Goal: Information Seeking & Learning: Learn about a topic

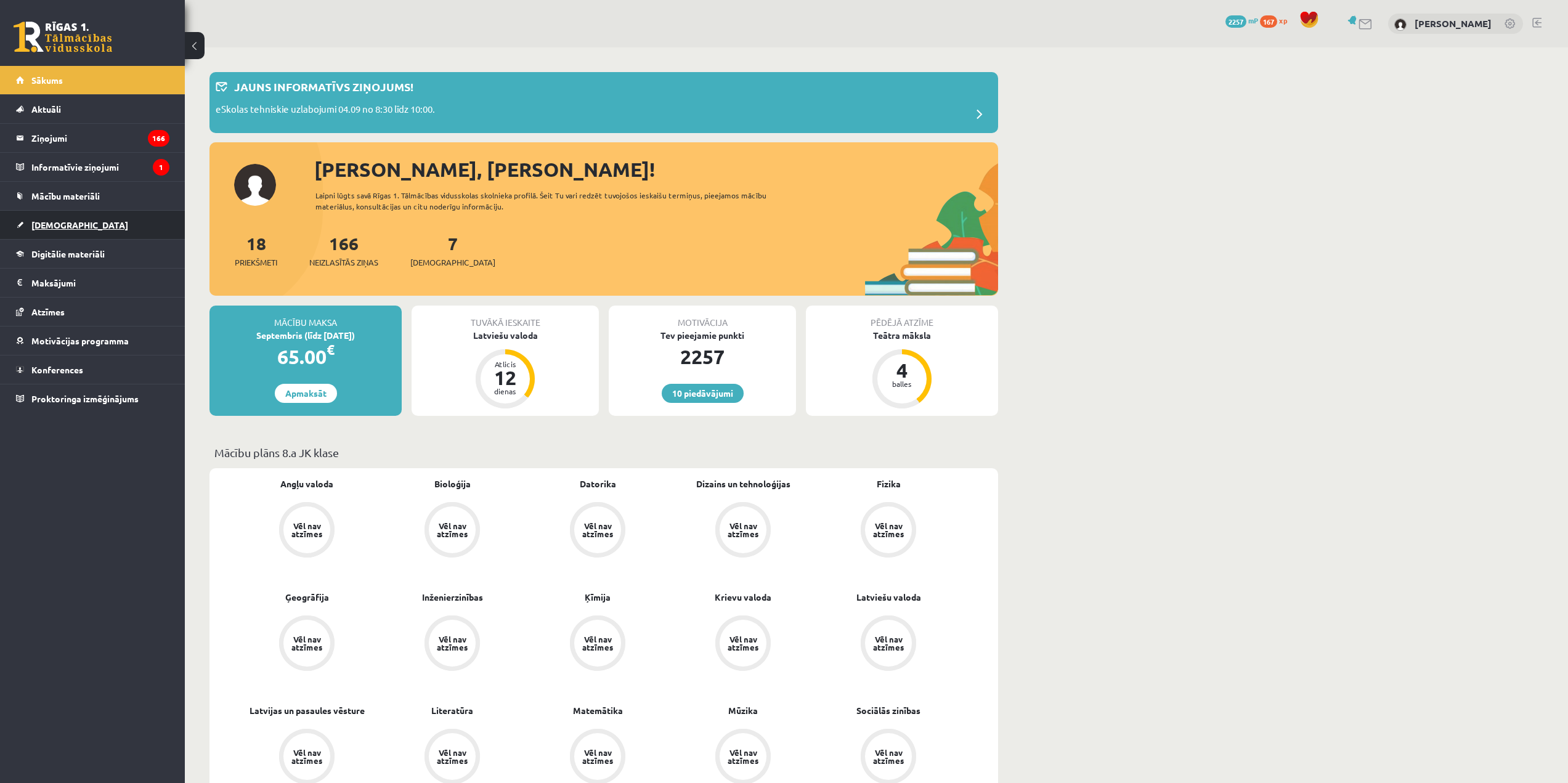
click at [83, 223] on link "[DEMOGRAPHIC_DATA]" at bounding box center [92, 225] width 153 height 29
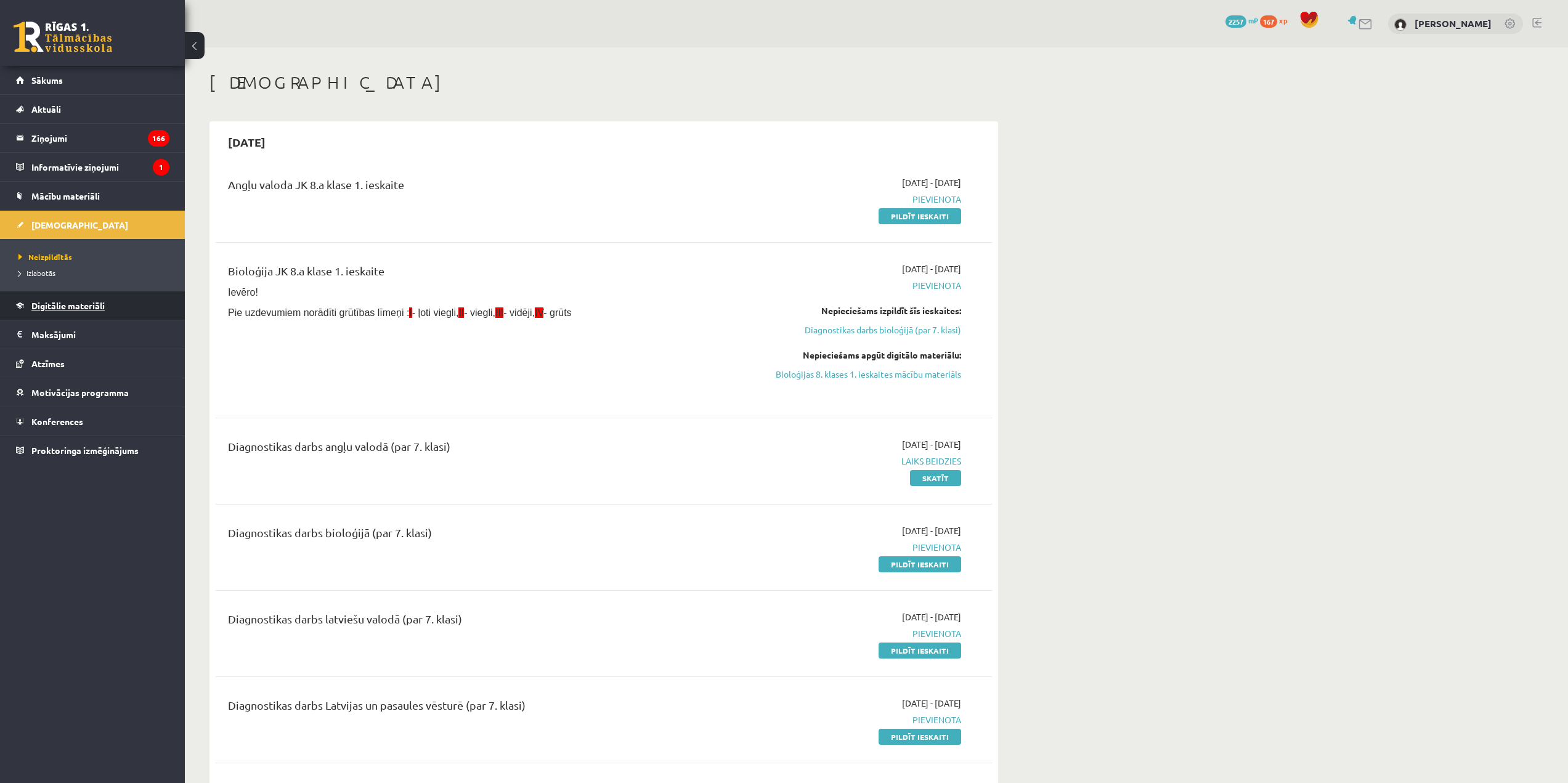
click at [96, 301] on span "Digitālie materiāli" at bounding box center [68, 306] width 74 height 11
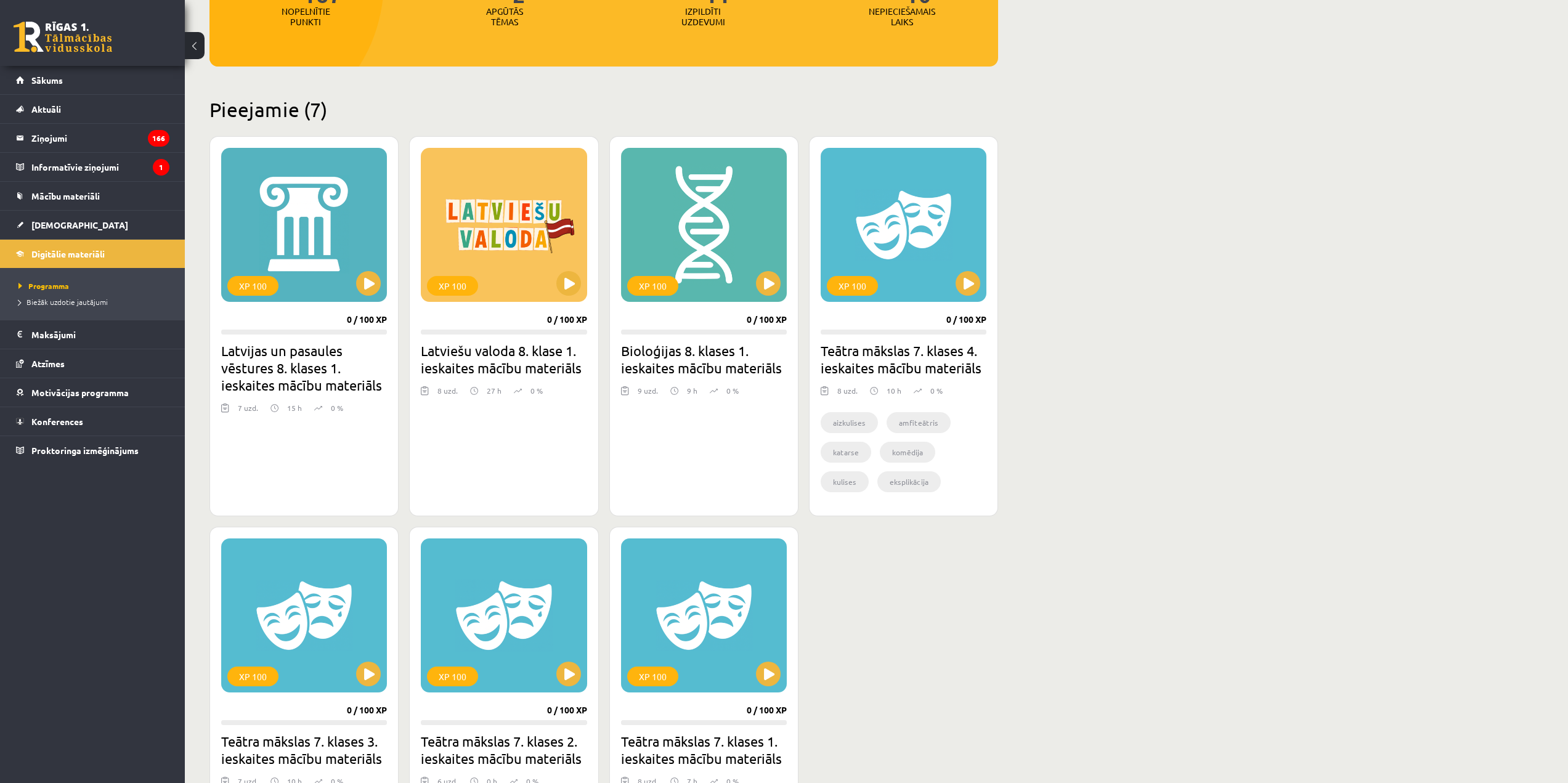
scroll to position [247, 0]
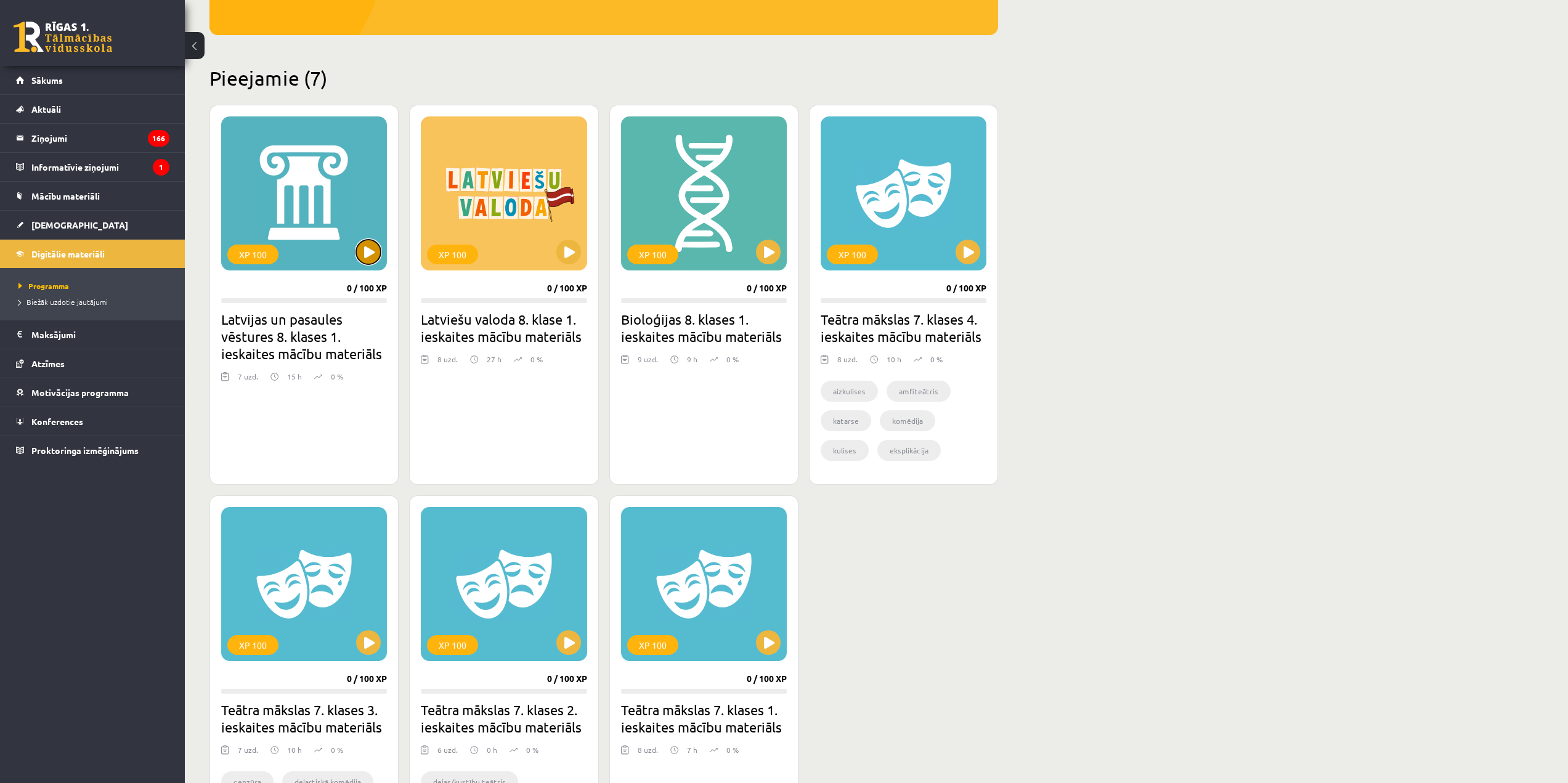
click at [370, 249] on button at bounding box center [368, 251] width 24 height 24
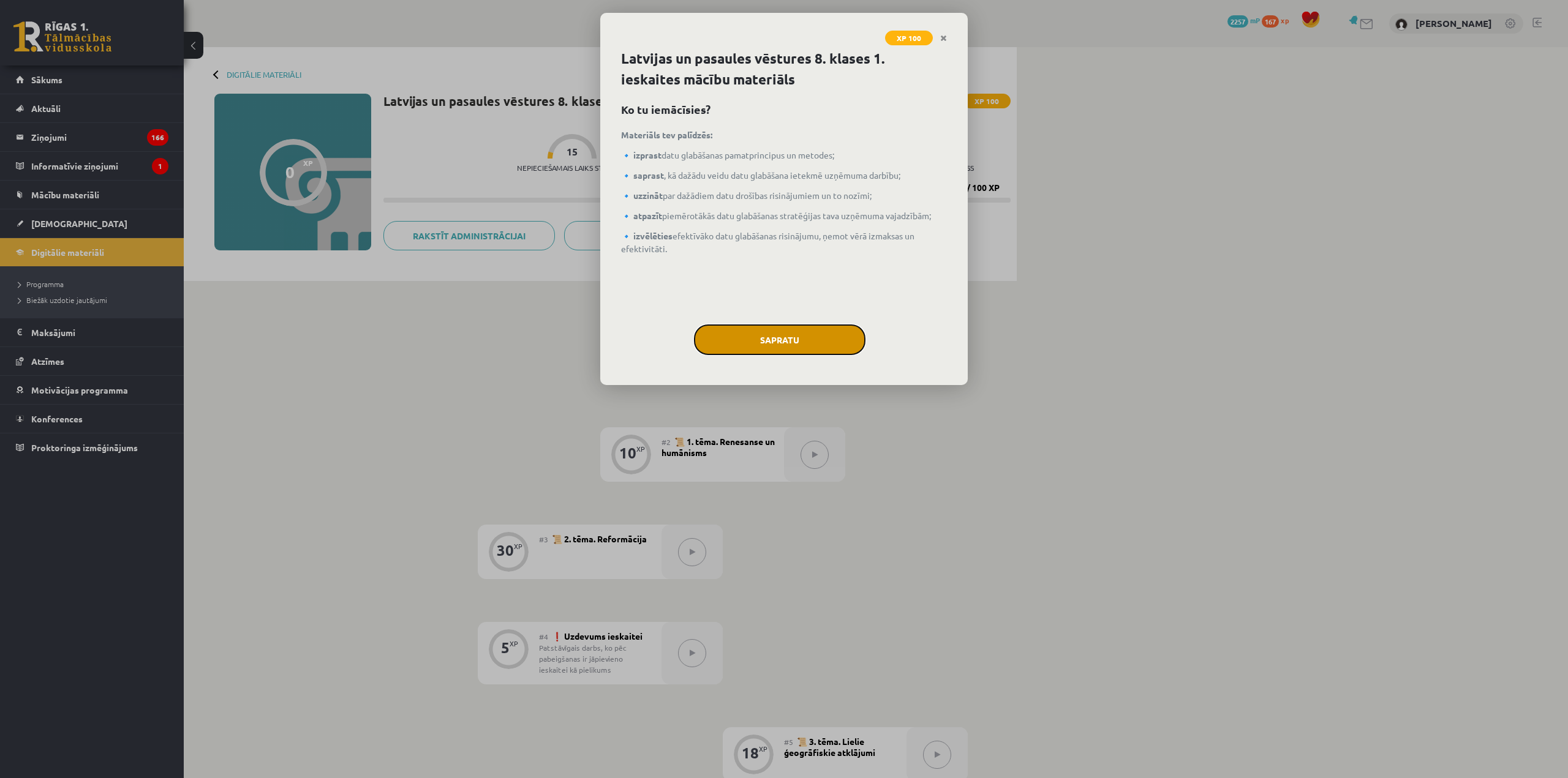
click at [790, 348] on button "Sapratu" at bounding box center [779, 340] width 171 height 30
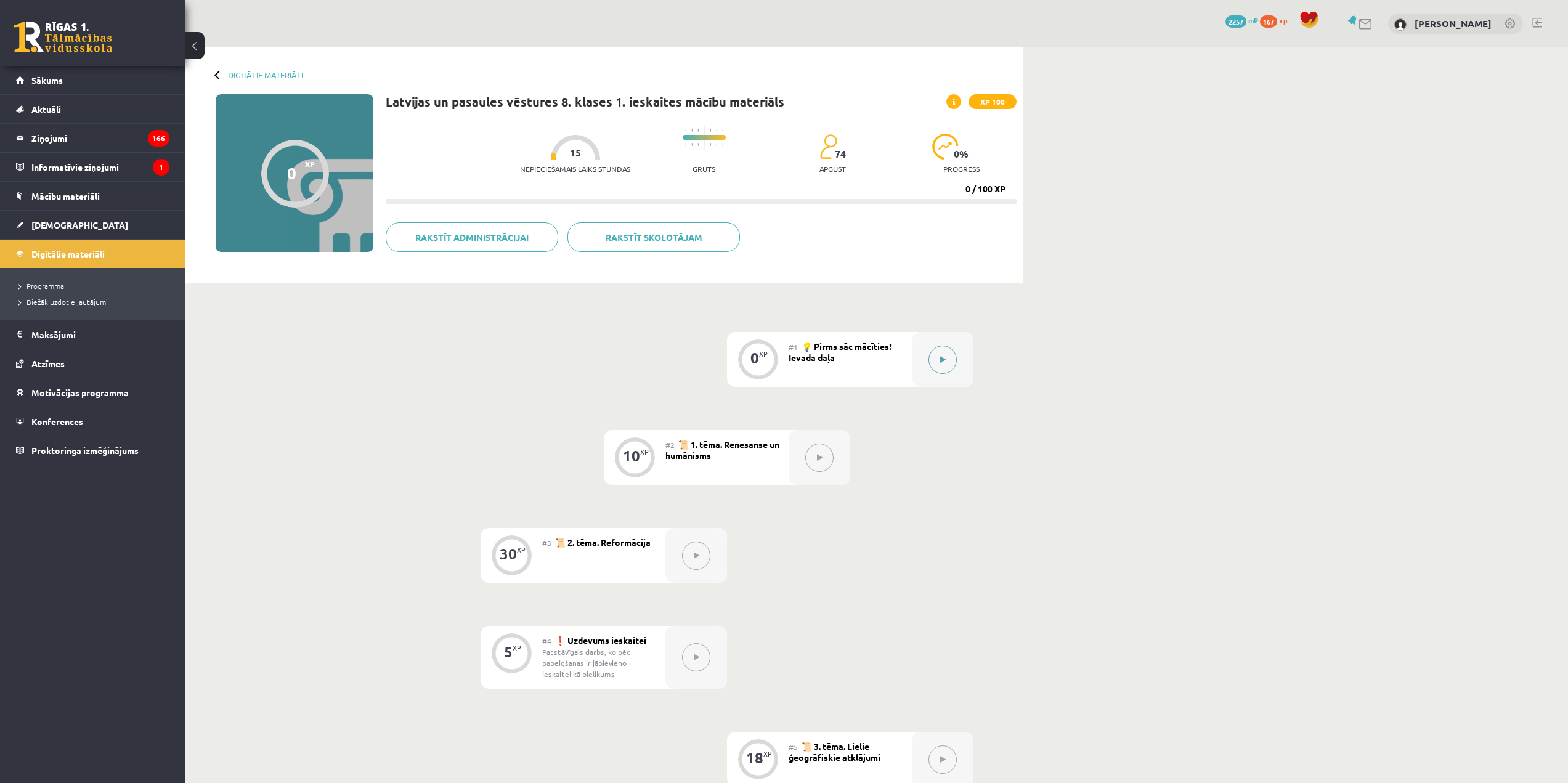
click at [938, 360] on button at bounding box center [943, 360] width 29 height 29
